Goal: Navigation & Orientation: Find specific page/section

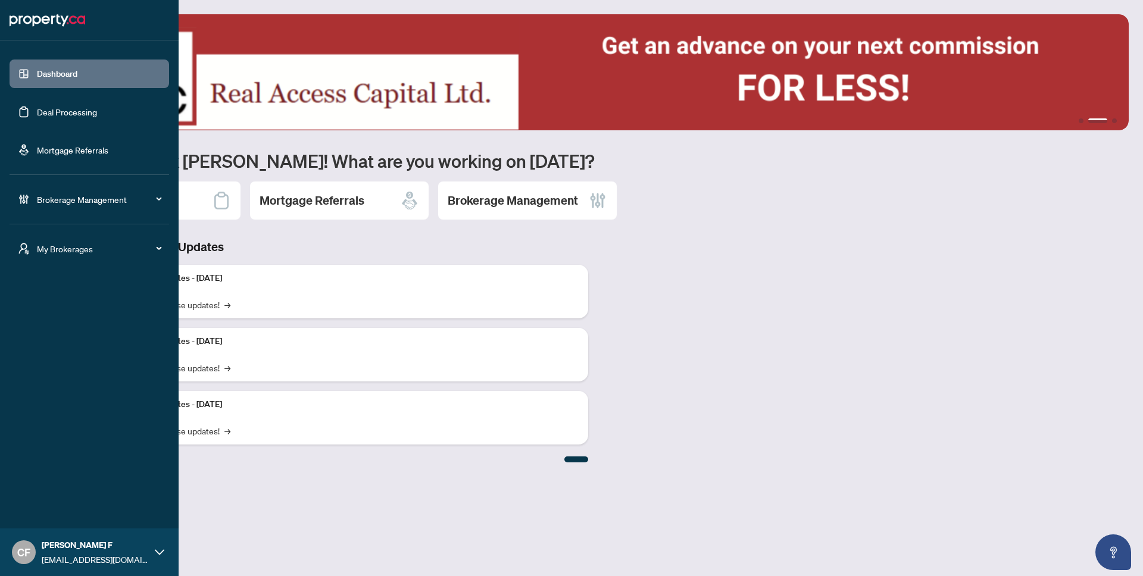
click at [86, 254] on span "My Brokerages" at bounding box center [99, 248] width 124 height 13
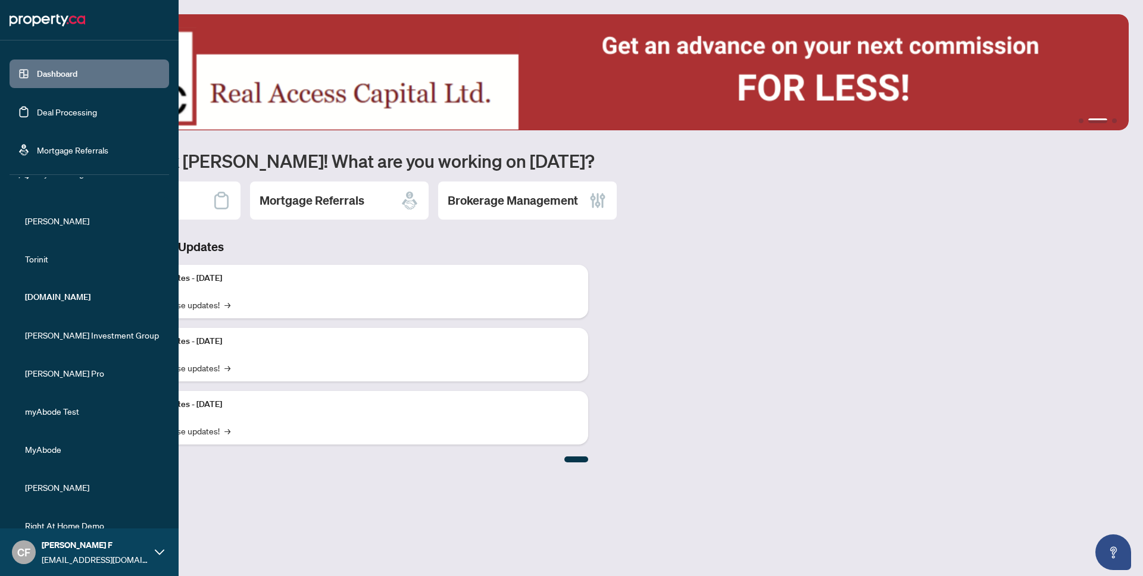
scroll to position [127, 0]
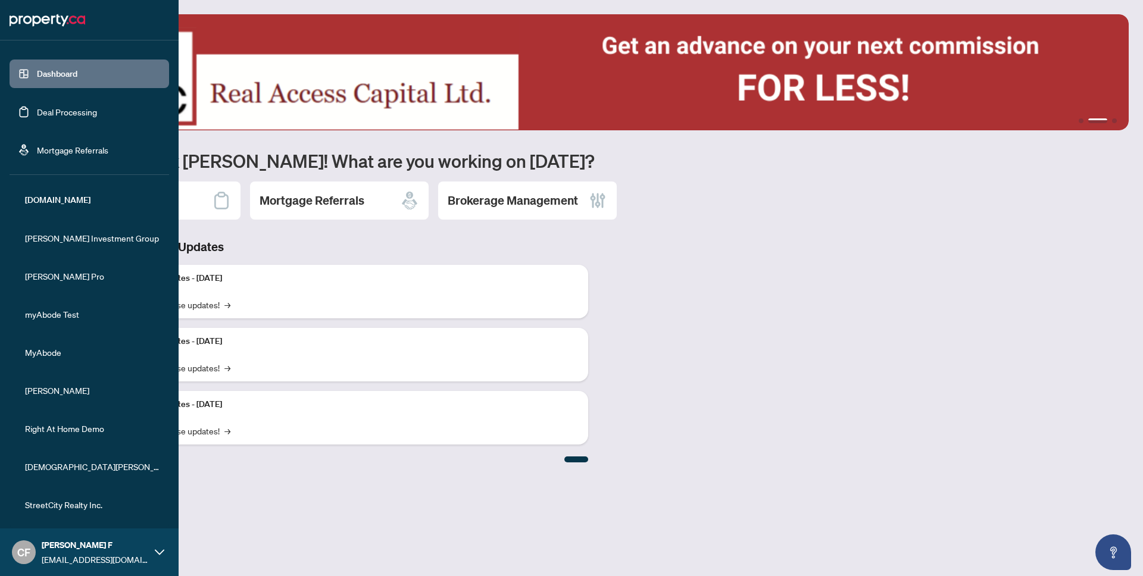
click at [69, 508] on span "StreetCity Realty Inc." at bounding box center [93, 504] width 136 height 13
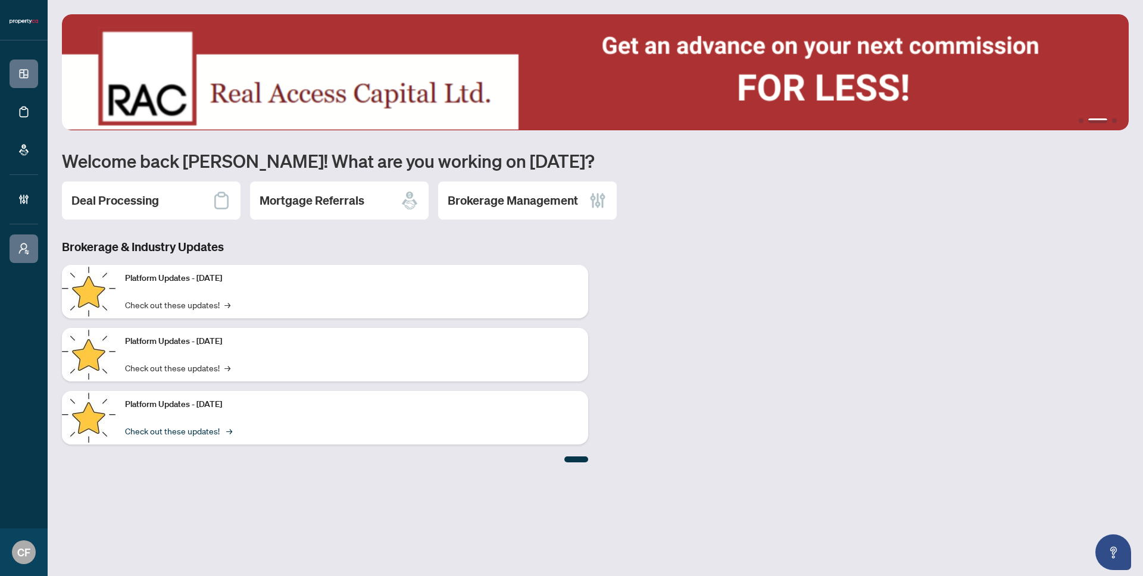
scroll to position [0, 0]
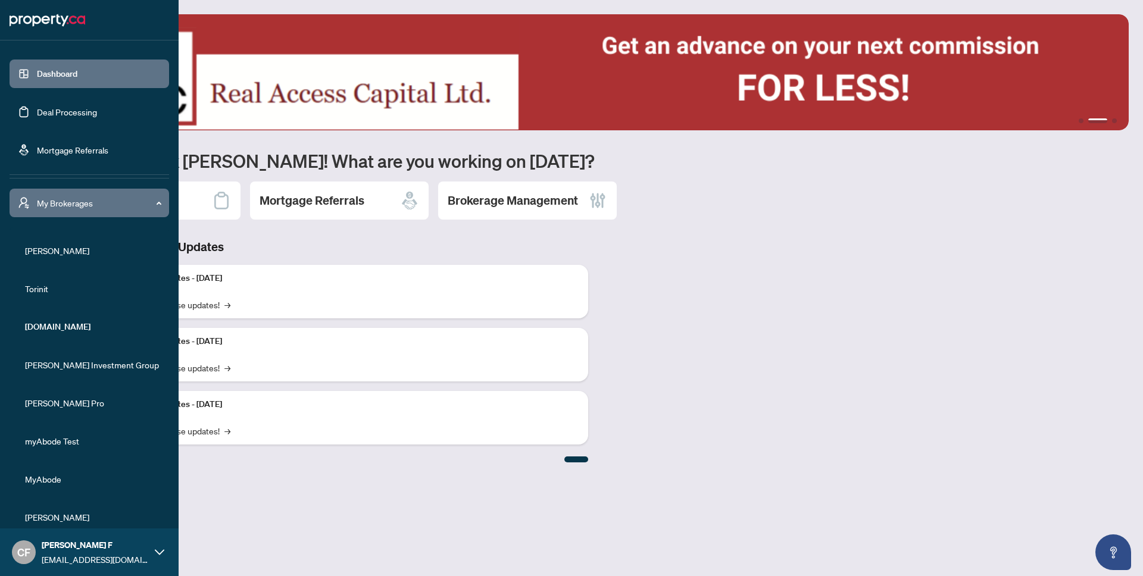
click at [59, 242] on li "[PERSON_NAME]" at bounding box center [90, 250] width 160 height 29
